Goal: Information Seeking & Learning: Learn about a topic

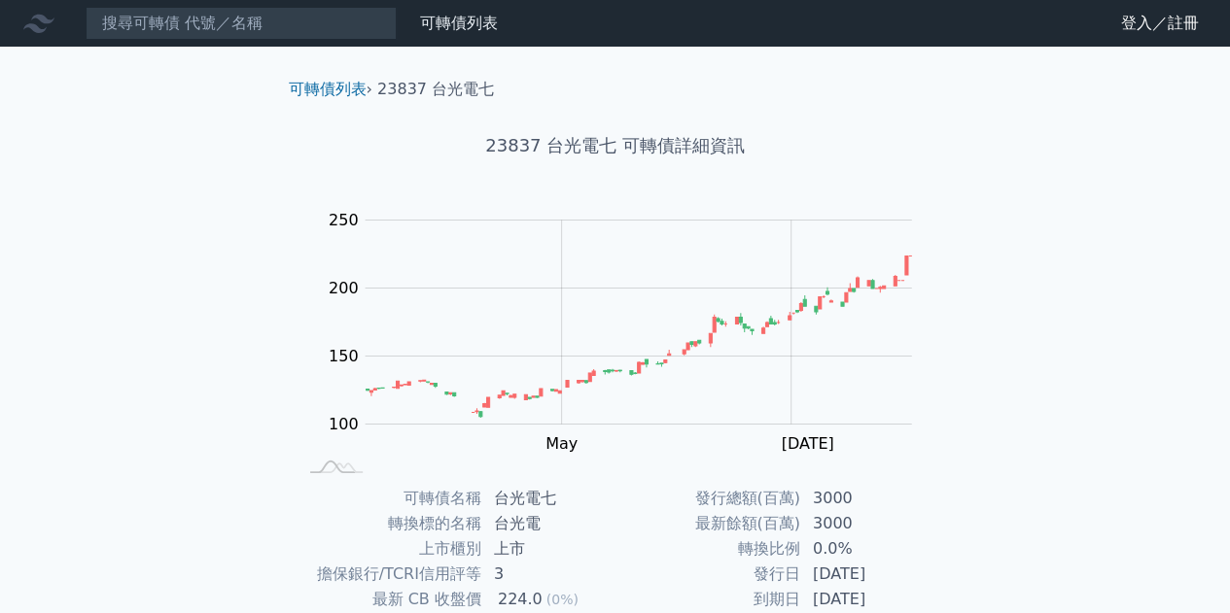
click at [1062, 363] on div "可轉債列表 財務數據 可轉債列表 財務數據 登入／註冊 登入／註冊 可轉債列表 › 23837 台光電七 23837 台光電七 可轉債詳細資訊 Zoom Ou…" at bounding box center [615, 461] width 1230 height 923
click at [488, 23] on link "可轉債列表" at bounding box center [459, 23] width 78 height 18
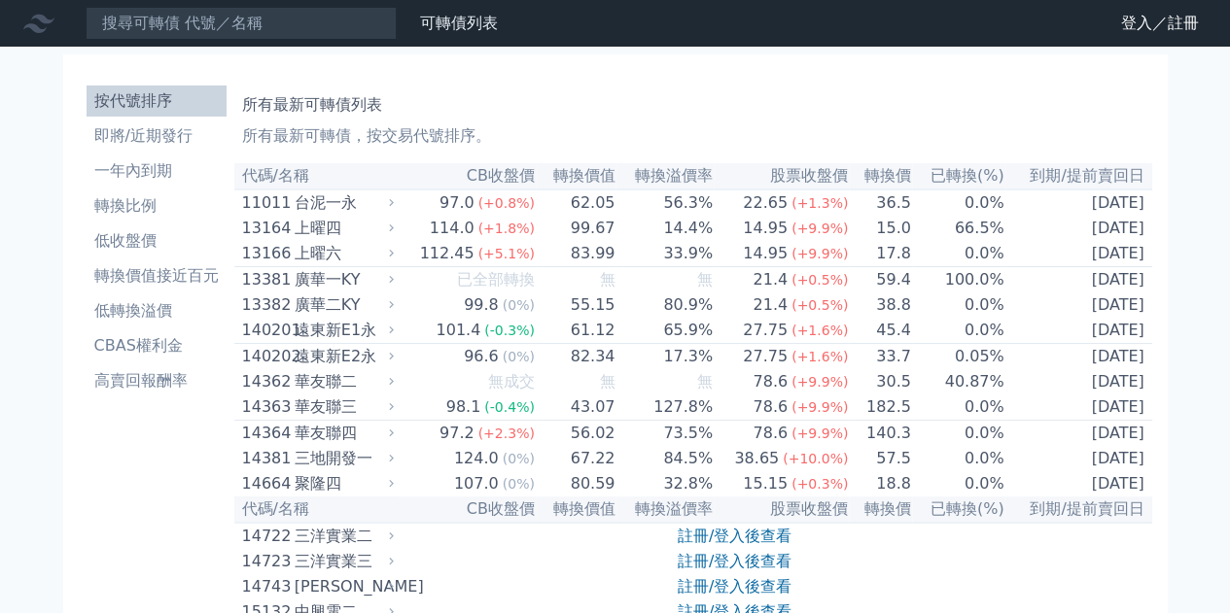
click at [144, 345] on li "CBAS權利金" at bounding box center [157, 345] width 140 height 23
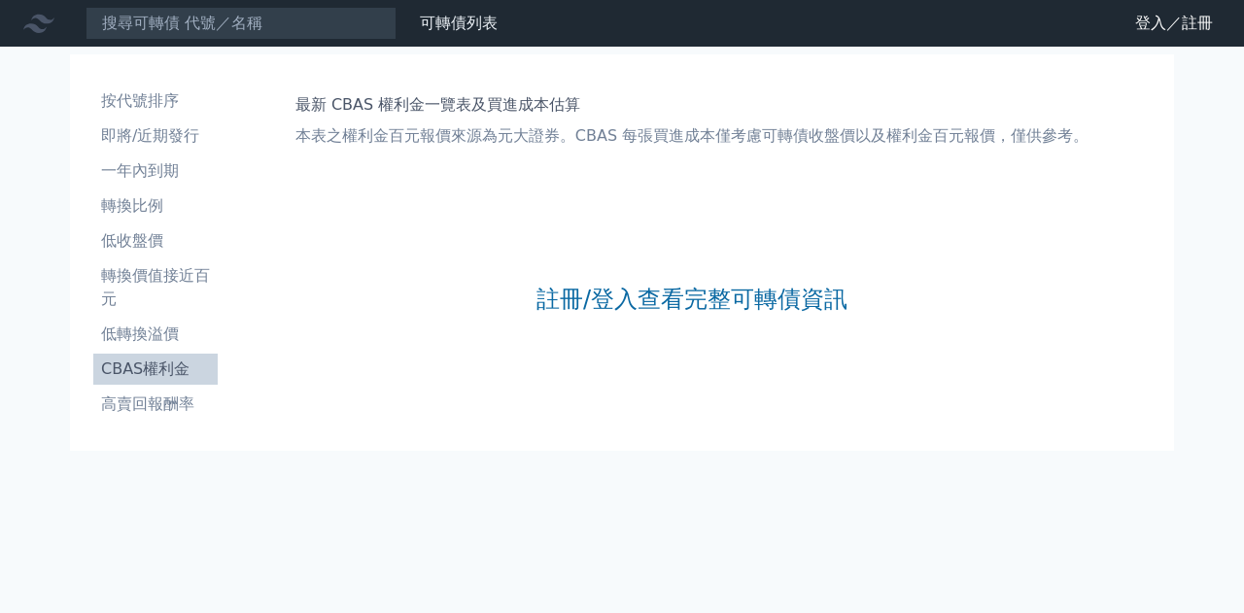
click at [45, 30] on icon at bounding box center [38, 23] width 31 height 31
click at [36, 19] on icon at bounding box center [38, 23] width 31 height 31
click at [0, 0] on link "財務數據" at bounding box center [0, 0] width 0 height 0
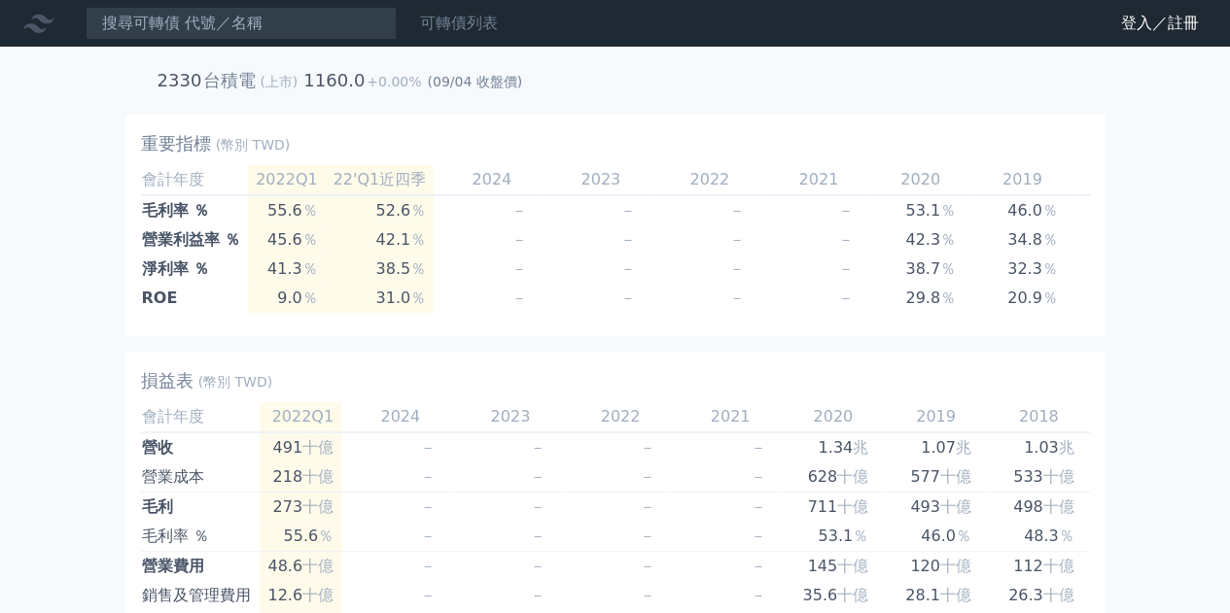
click at [435, 17] on link "可轉債列表" at bounding box center [459, 23] width 78 height 18
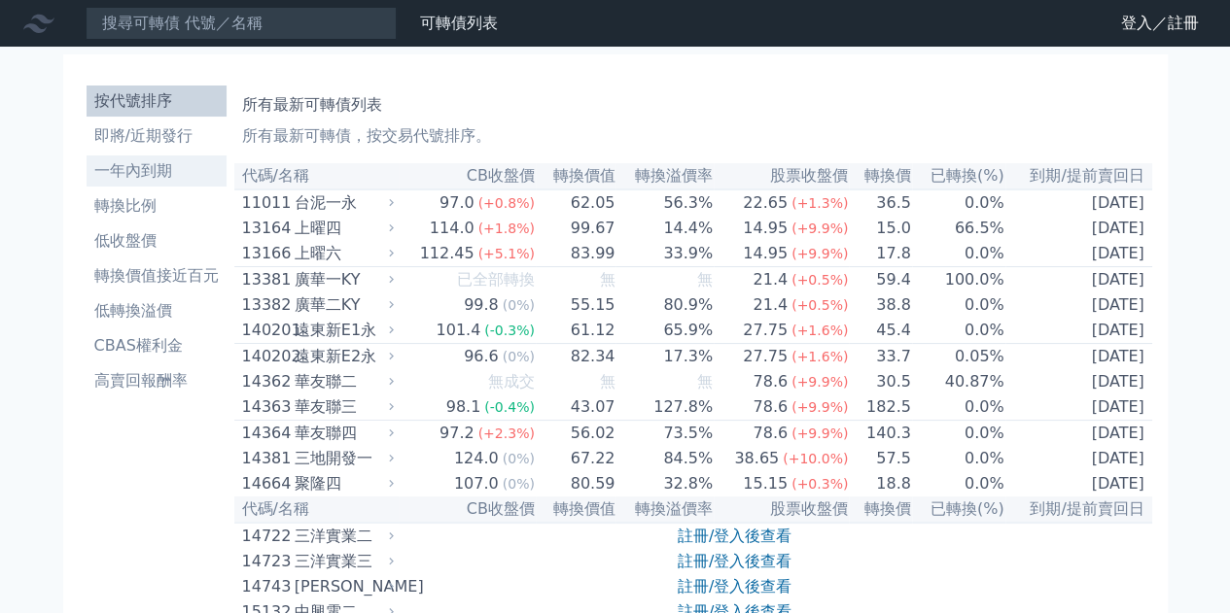
click at [110, 176] on li "一年內到期" at bounding box center [157, 170] width 140 height 23
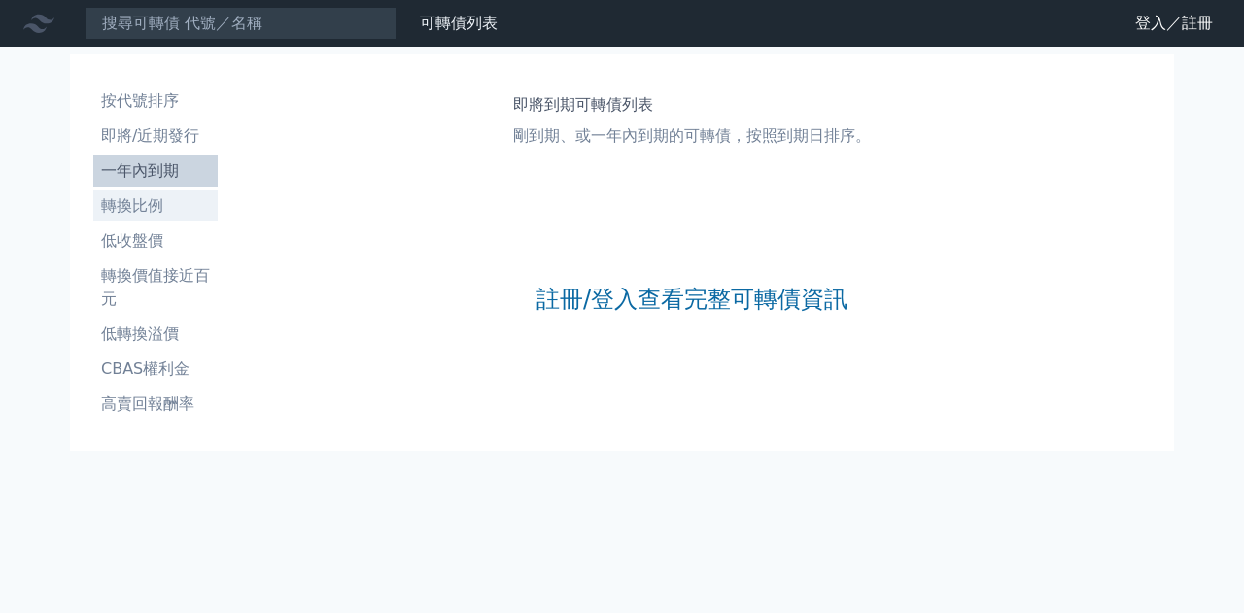
click at [149, 209] on li "轉換比例" at bounding box center [155, 205] width 124 height 23
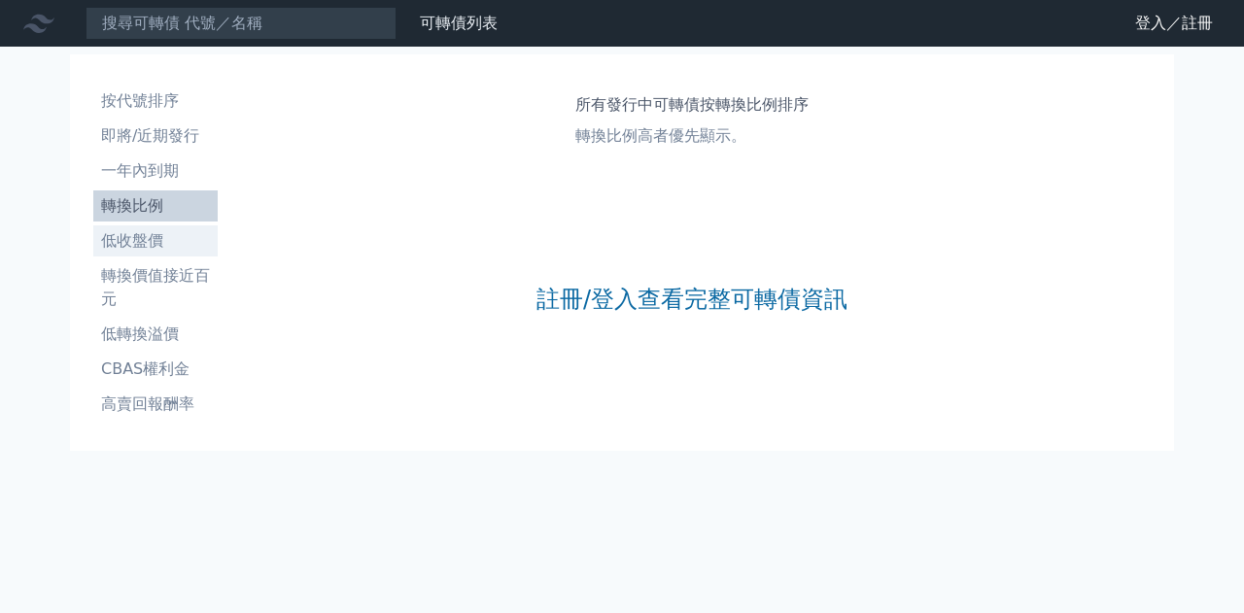
click at [154, 243] on li "低收盤價" at bounding box center [155, 240] width 124 height 23
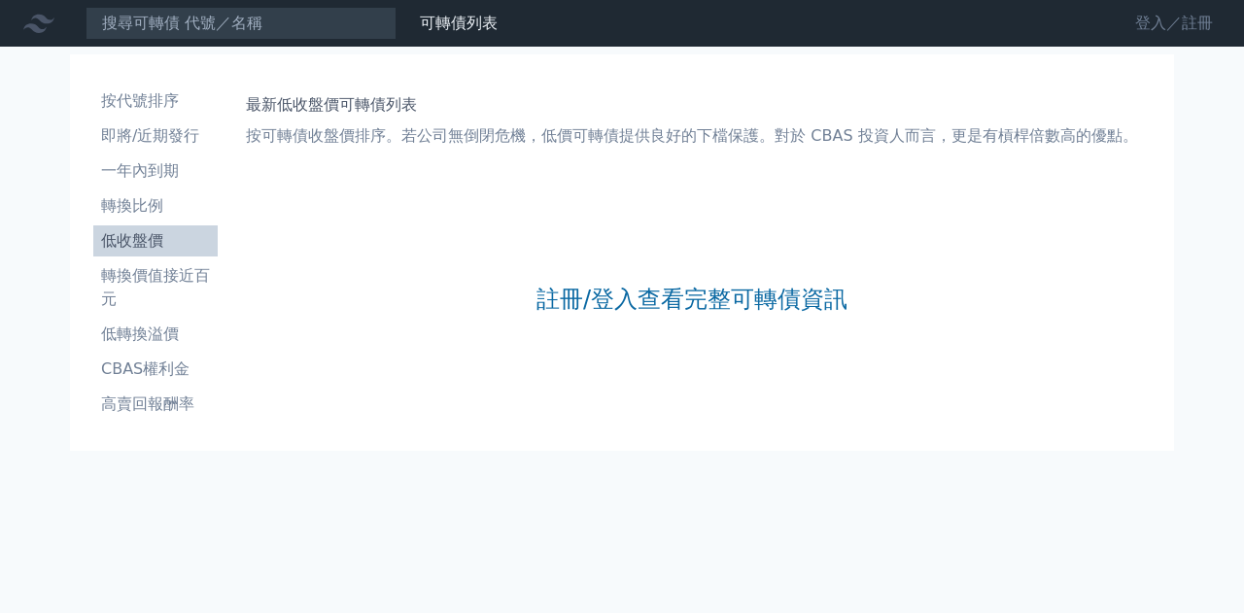
click at [1199, 26] on link "登入／註冊" at bounding box center [1174, 23] width 109 height 31
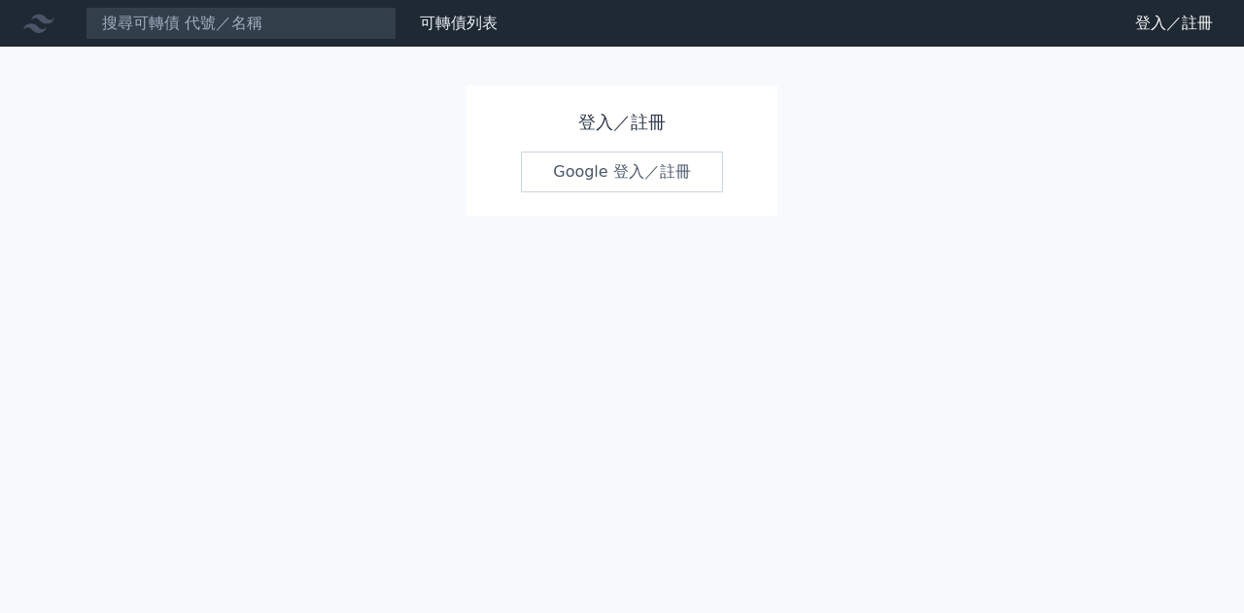
click at [691, 173] on link "Google 登入／註冊" at bounding box center [622, 172] width 202 height 41
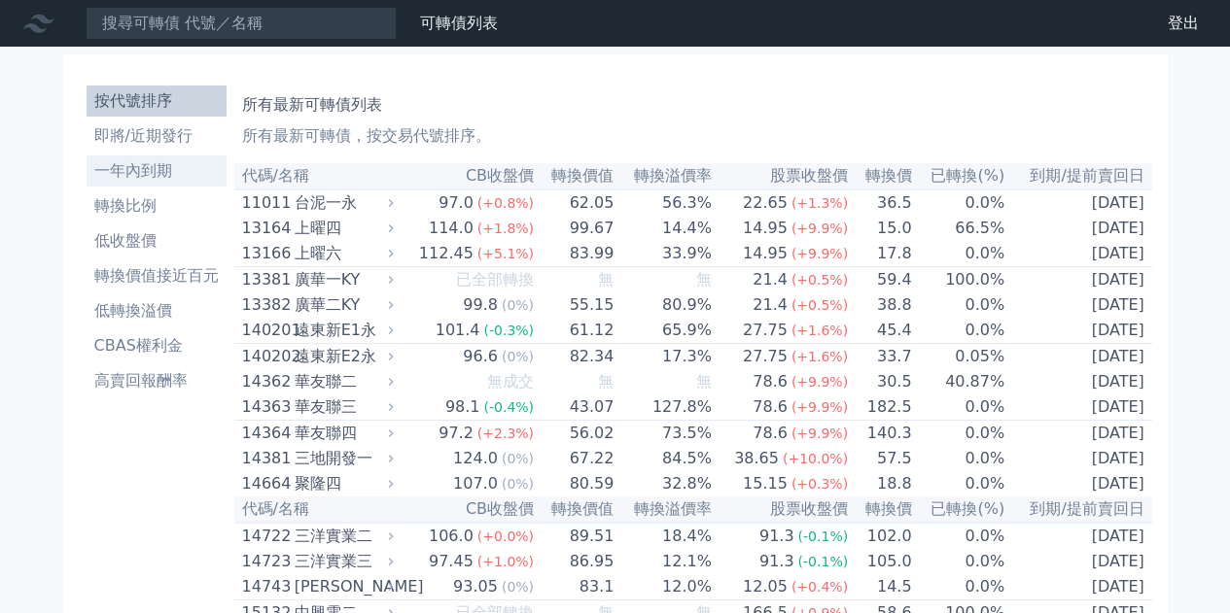
click at [159, 174] on li "一年內到期" at bounding box center [157, 170] width 140 height 23
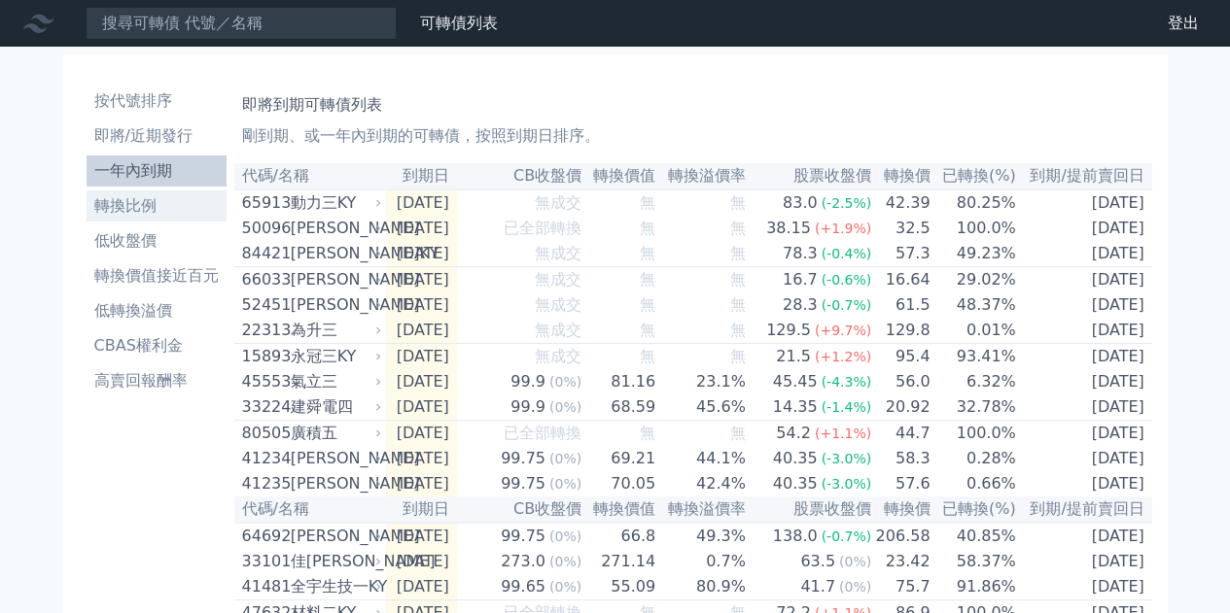
click at [142, 203] on li "轉換比例" at bounding box center [157, 205] width 140 height 23
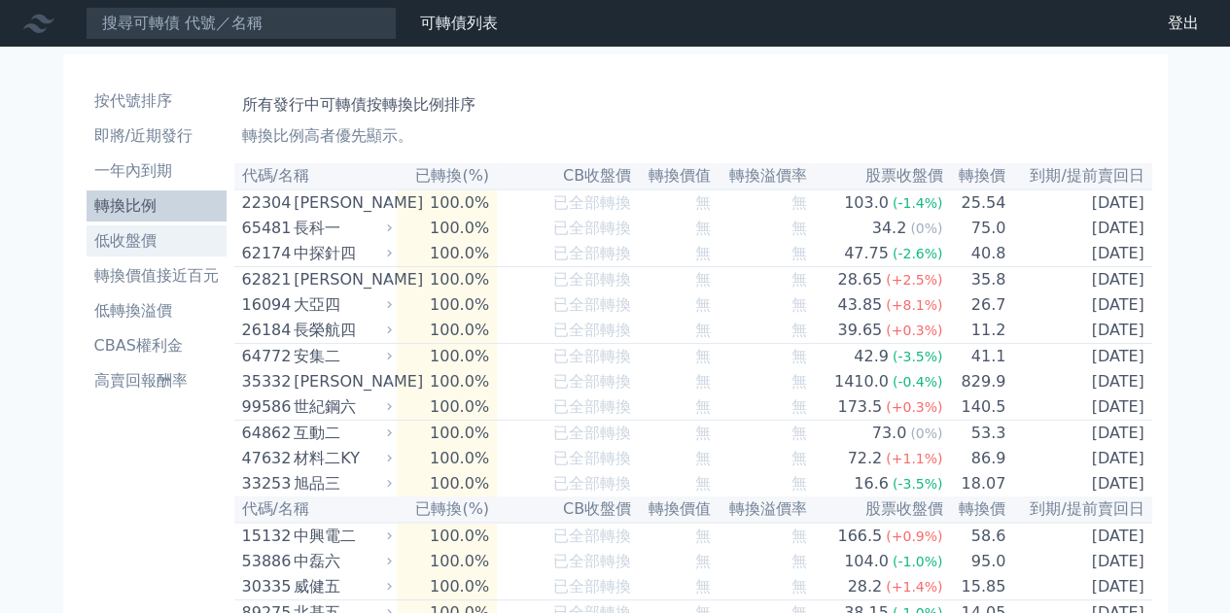
click at [146, 244] on li "低收盤價" at bounding box center [157, 240] width 140 height 23
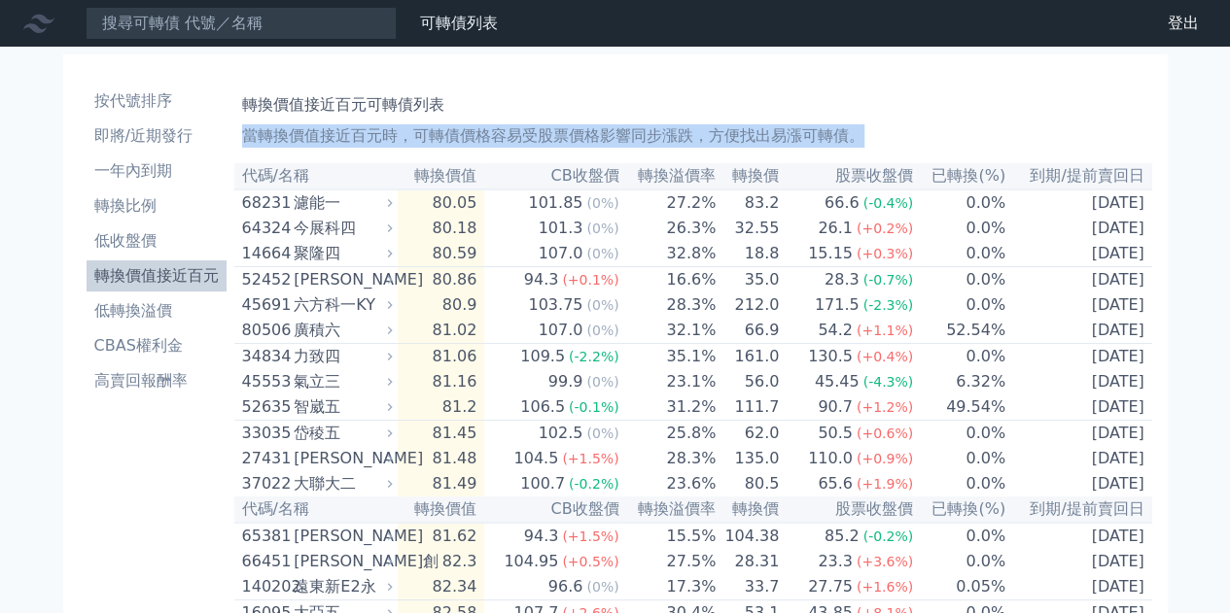
drag, startPoint x: 246, startPoint y: 136, endPoint x: 897, endPoint y: 135, distance: 651.2
click at [864, 133] on p "當轉換價值接近百元時，可轉債價格容易受股票價格影響同步漲跌，方便找出易漲可轉債。" at bounding box center [693, 135] width 902 height 23
click at [924, 133] on p "當轉換價值接近百元時，可轉債價格容易受股票價格影響同步漲跌，方便找出易漲可轉債。" at bounding box center [693, 135] width 902 height 23
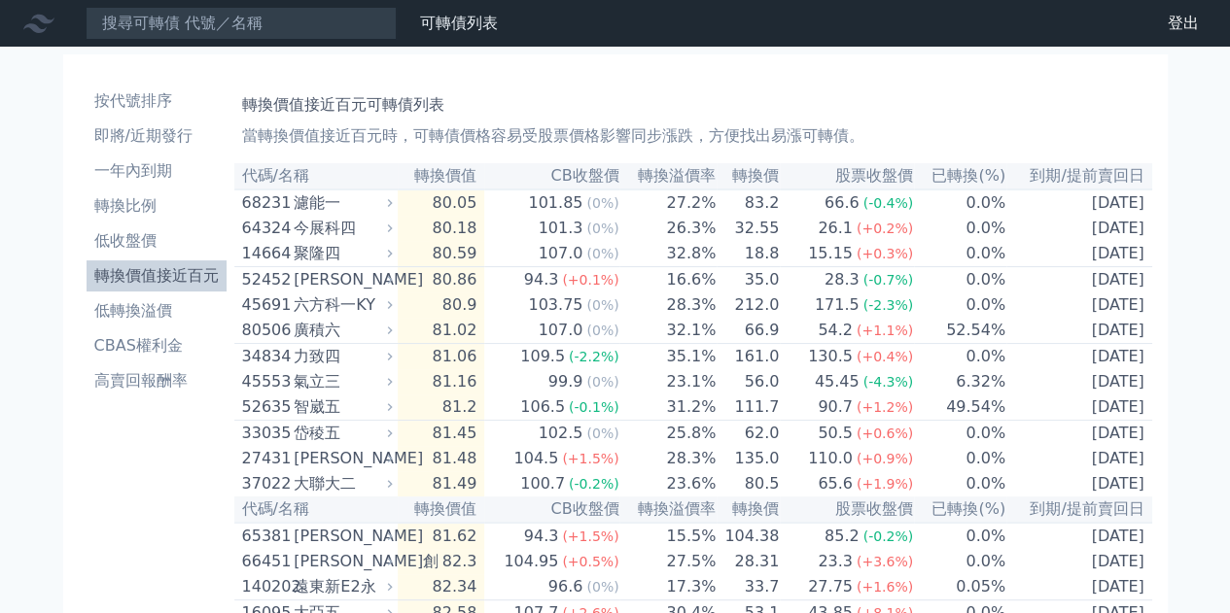
click at [103, 313] on li "低轉換溢價" at bounding box center [157, 310] width 140 height 23
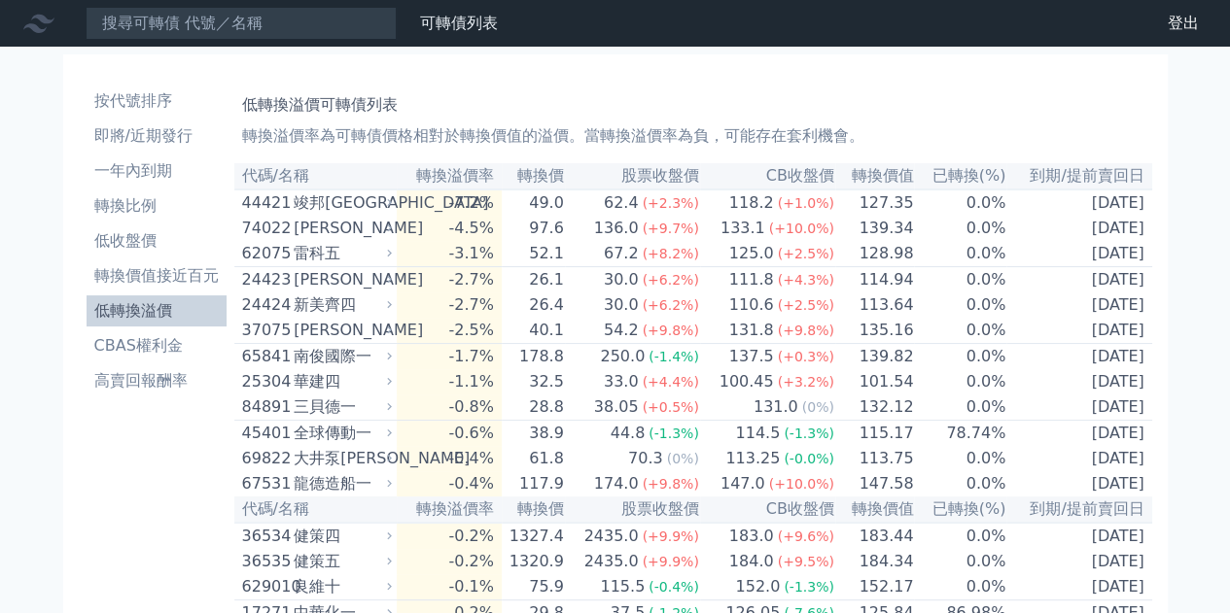
click at [139, 143] on li "即將/近期發行" at bounding box center [157, 135] width 140 height 23
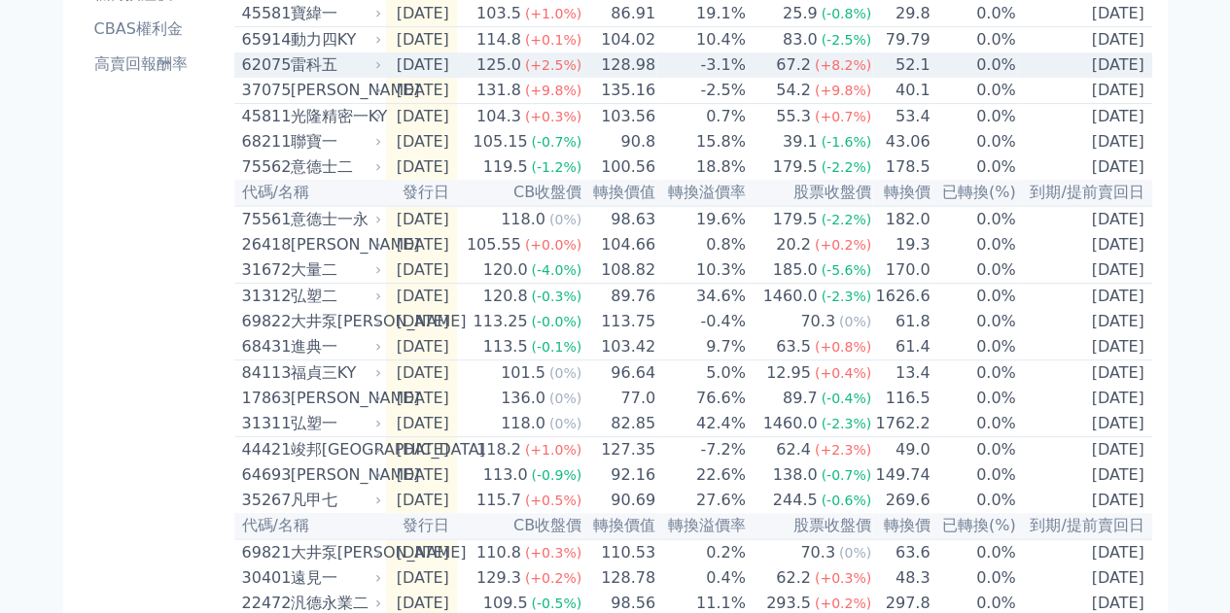
scroll to position [389, 0]
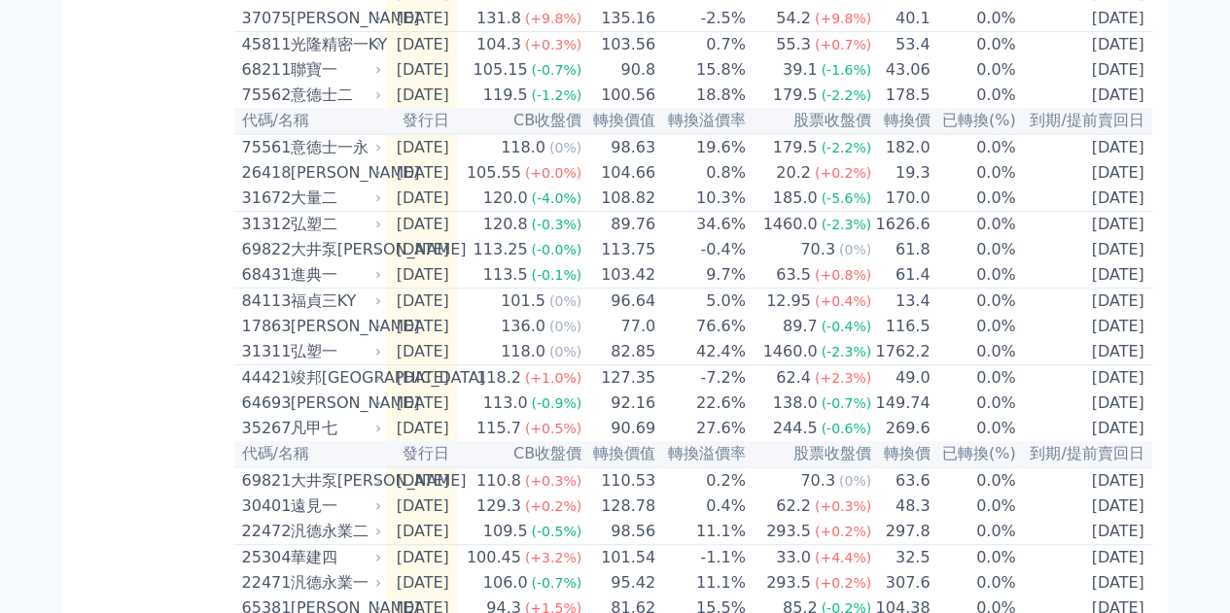
click at [40, 368] on div "可轉債列表 財務數據 可轉債列表 財務數據 登出 登出 按代號排序 即將/近期發行 一年內到期 轉換比例 低收盤價 轉換價值接近百元 低轉換溢價" at bounding box center [615, 285] width 1230 height 1349
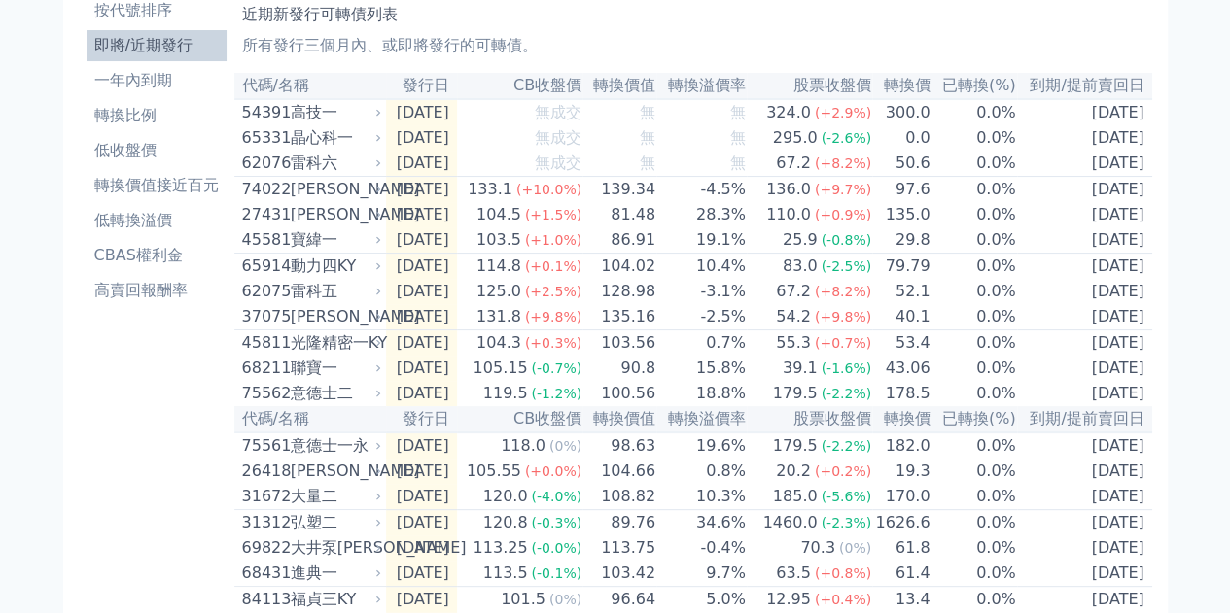
scroll to position [0, 0]
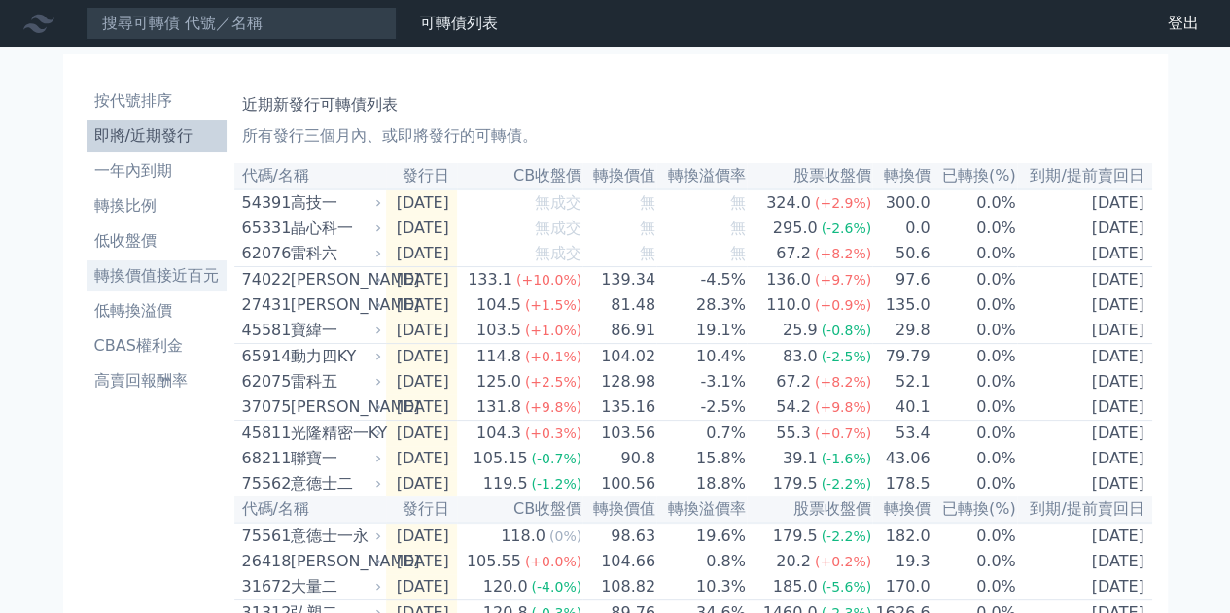
click at [161, 279] on li "轉換價值接近百元" at bounding box center [157, 275] width 140 height 23
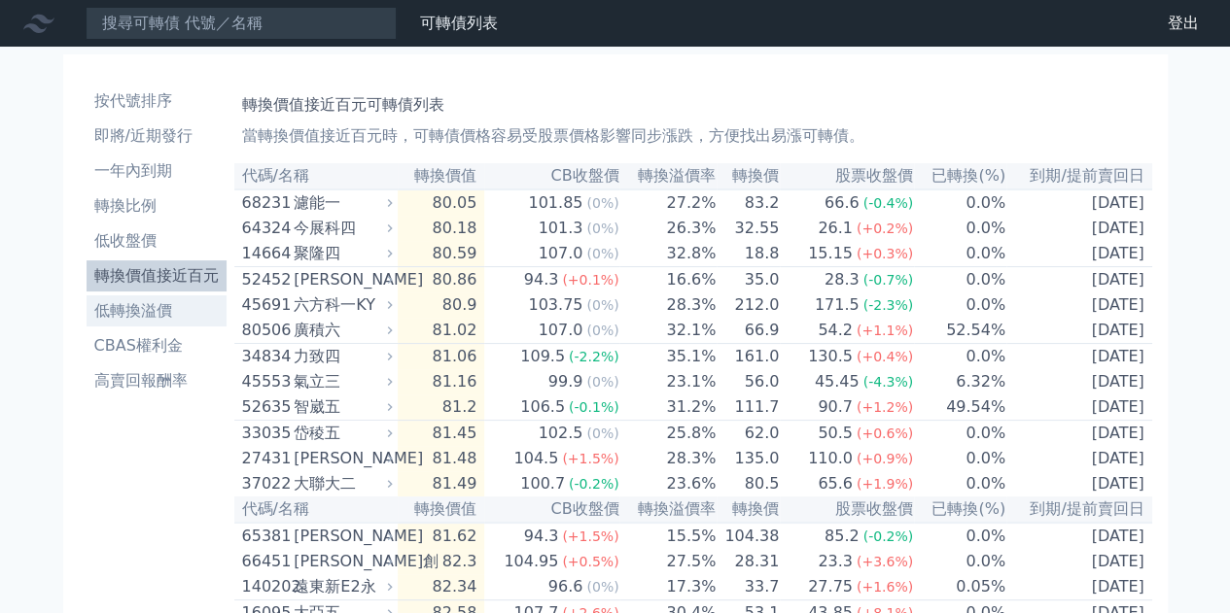
click at [150, 319] on li "低轉換溢價" at bounding box center [157, 310] width 140 height 23
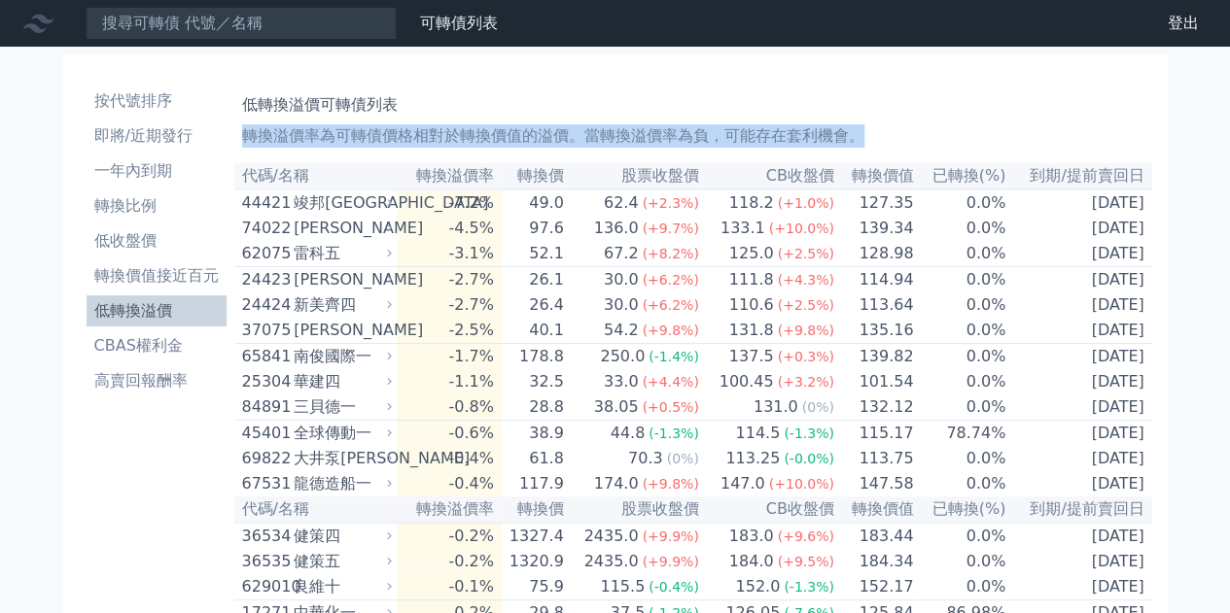
drag, startPoint x: 243, startPoint y: 135, endPoint x: 893, endPoint y: 139, distance: 650.2
click at [893, 139] on p "轉換溢價率為可轉債價格相對於轉換價值的溢價。當轉換溢價率為負，可能存在套利機會。" at bounding box center [693, 135] width 902 height 23
copy p "轉換溢價率為可轉債價格相對於轉換價值的溢價。當轉換溢價率為負，可能存在套利機會。"
click at [937, 124] on p "轉換溢價率為可轉債價格相對於轉換價值的溢價。當轉換溢價率為負，可能存在套利機會。" at bounding box center [693, 135] width 902 height 23
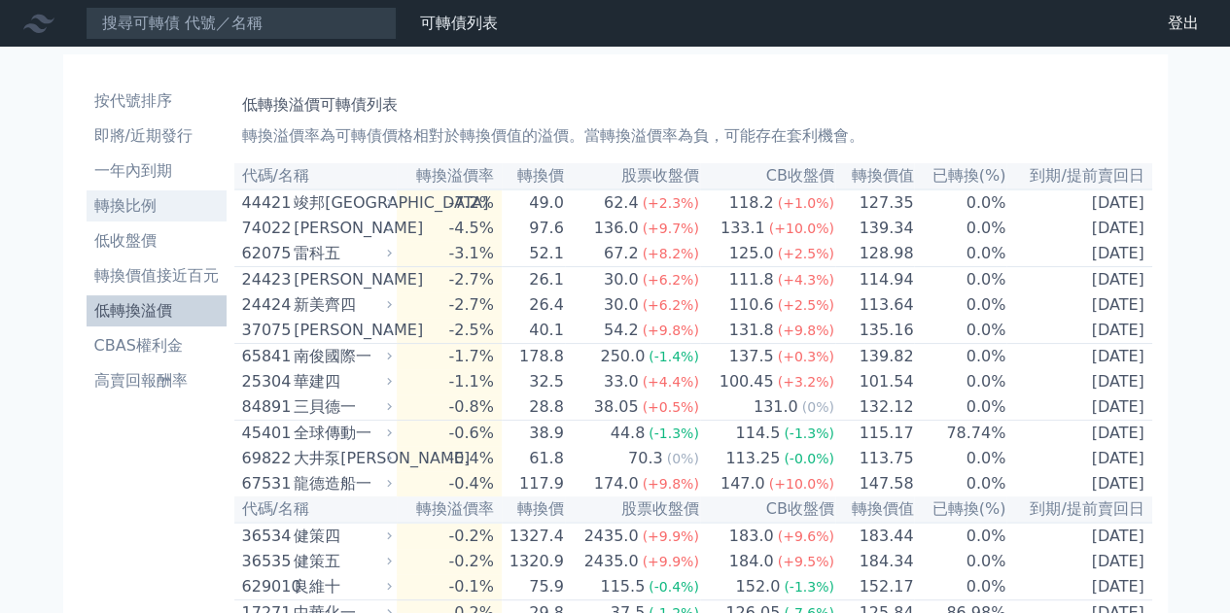
click at [134, 196] on li "轉換比例" at bounding box center [157, 205] width 140 height 23
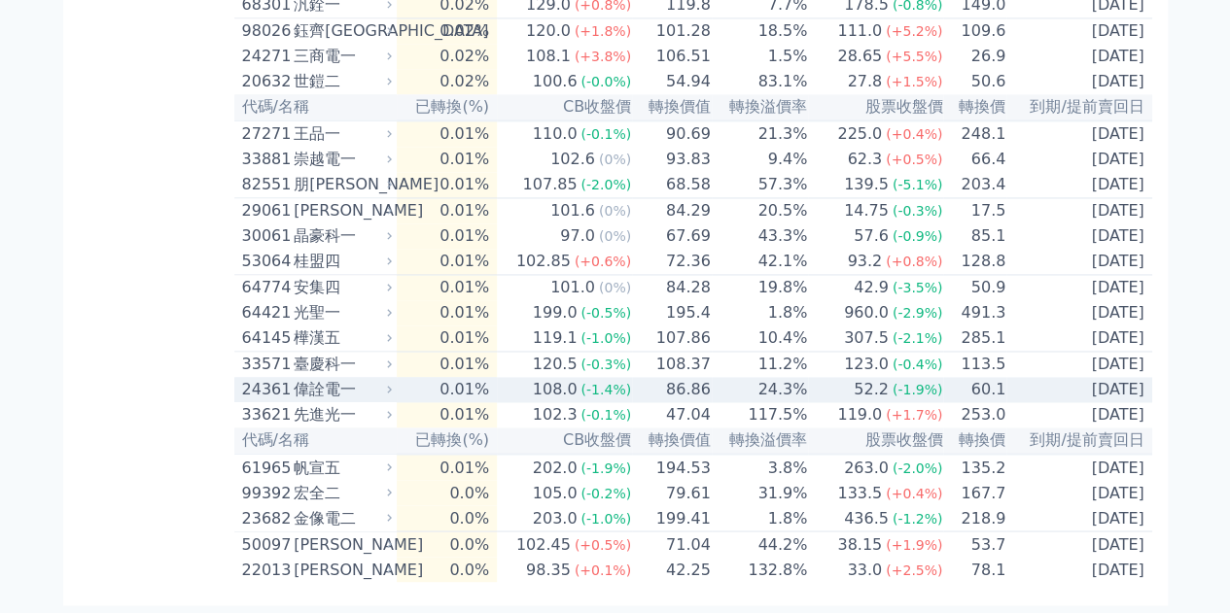
scroll to position [4789, 0]
